Goal: Task Accomplishment & Management: Use online tool/utility

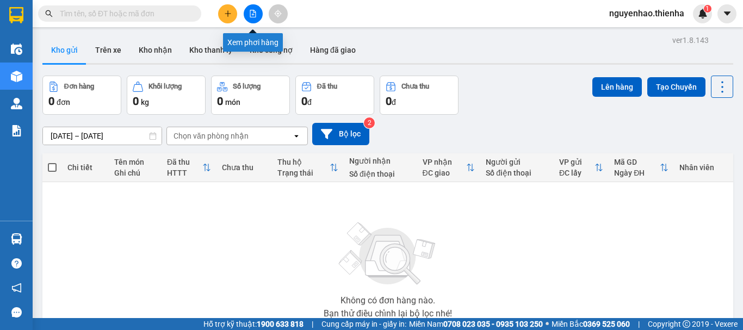
click at [258, 19] on button at bounding box center [253, 13] width 19 height 19
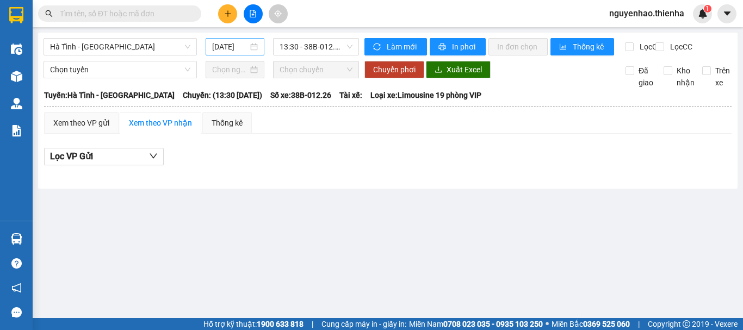
click at [255, 52] on div "[DATE]" at bounding box center [235, 47] width 46 height 12
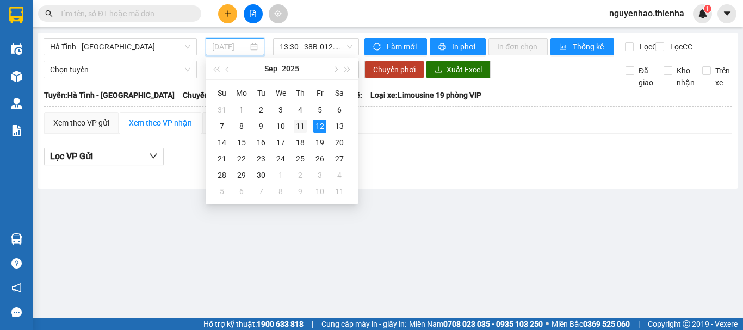
click at [302, 125] on div "11" at bounding box center [300, 126] width 13 height 13
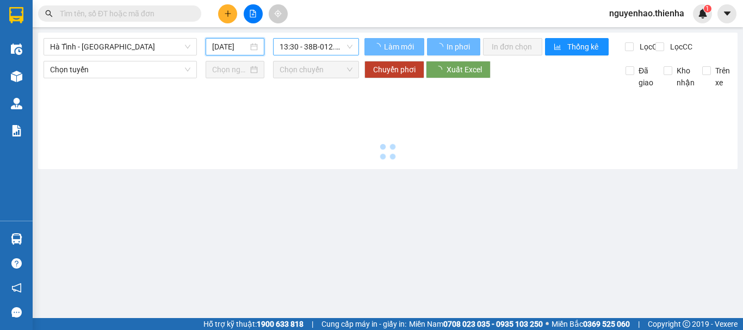
type input "[DATE]"
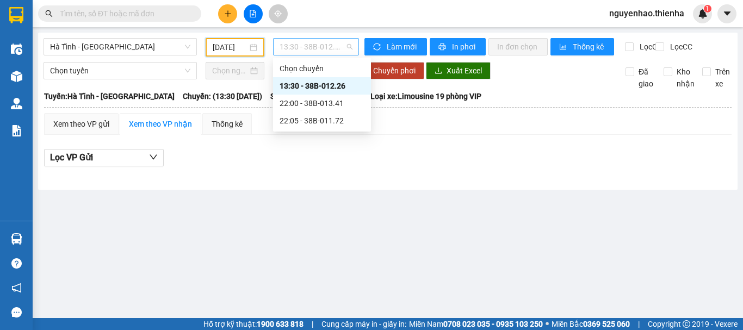
click at [316, 44] on span "13:30 - 38B-012.26" at bounding box center [316, 47] width 73 height 16
click at [323, 101] on div "22:00 - 38B-013.41" at bounding box center [322, 103] width 85 height 12
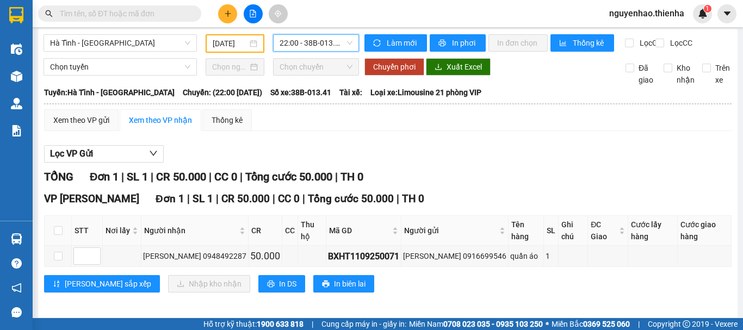
scroll to position [5, 0]
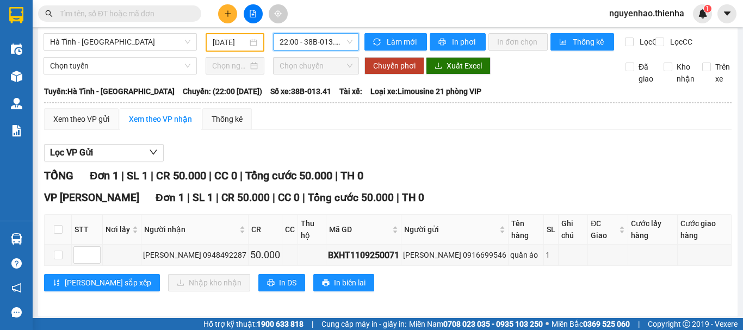
click at [307, 44] on span "22:00 - 38B-013.41" at bounding box center [316, 42] width 73 height 16
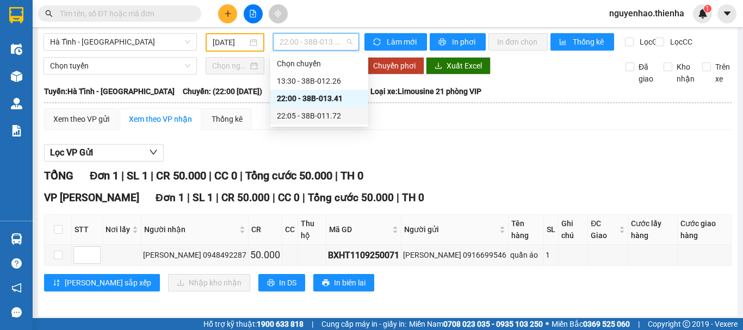
click at [323, 119] on div "22:05 - 38B-011.72" at bounding box center [319, 116] width 85 height 12
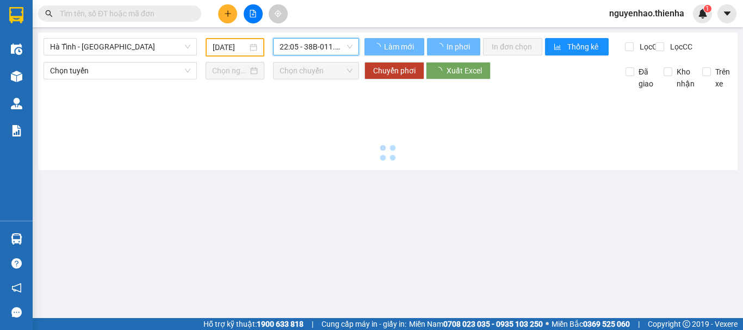
scroll to position [0, 0]
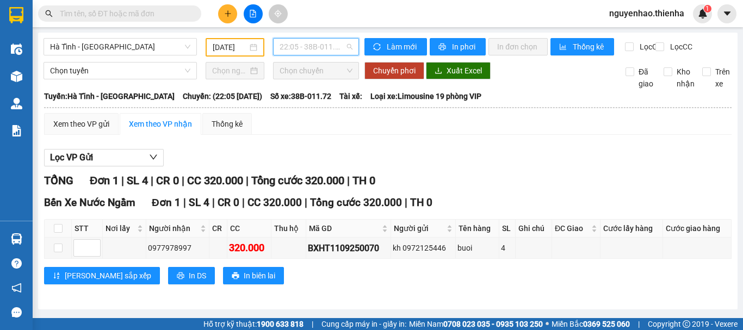
click at [336, 47] on span "22:05 - 38B-011.72" at bounding box center [316, 47] width 73 height 16
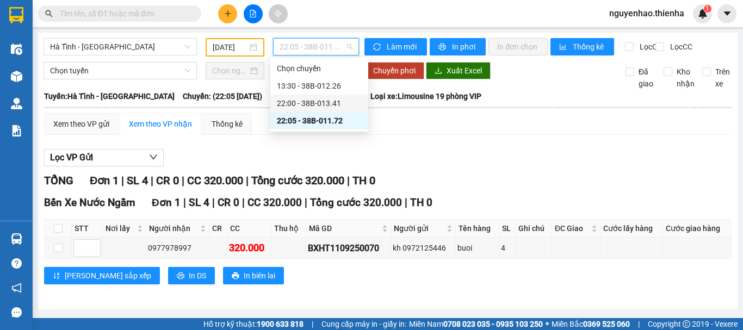
click at [324, 104] on div "22:00 - 38B-013.41" at bounding box center [319, 103] width 85 height 12
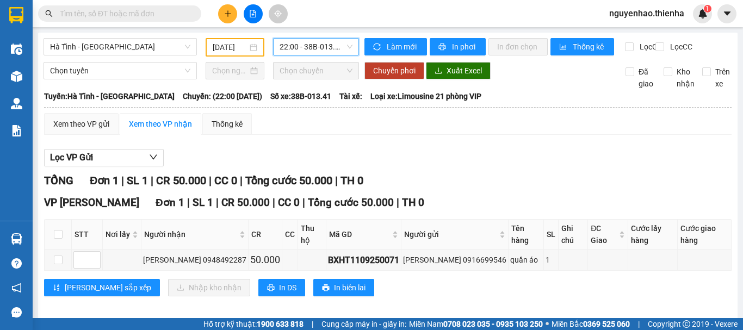
scroll to position [5, 0]
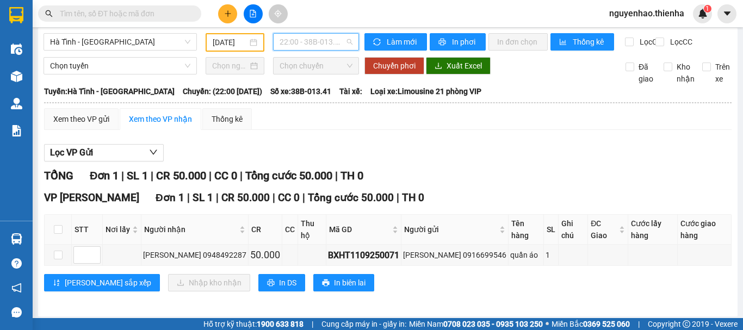
click at [343, 39] on span "22:00 - 38B-013.41" at bounding box center [316, 42] width 73 height 16
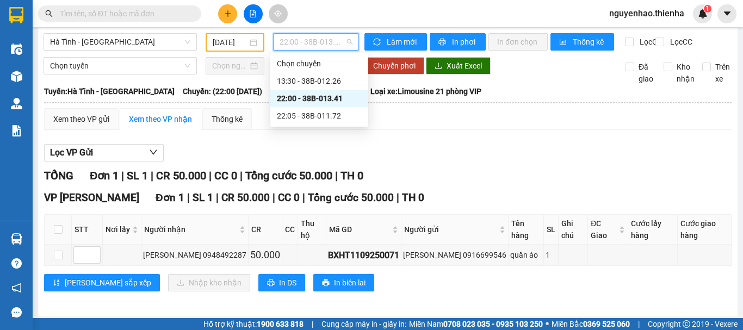
click at [343, 39] on span "22:00 - 38B-013.41" at bounding box center [316, 42] width 73 height 16
